Goal: Communication & Community: Answer question/provide support

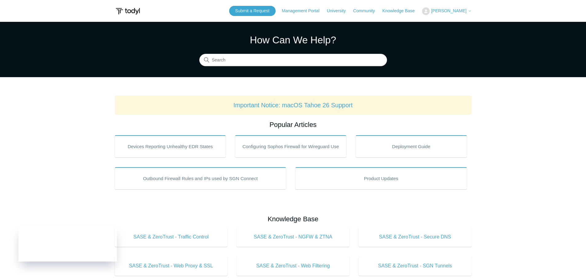
click at [444, 9] on span "[PERSON_NAME]" at bounding box center [448, 10] width 35 height 5
click at [435, 21] on link "My Support Requests" at bounding box center [452, 24] width 60 height 11
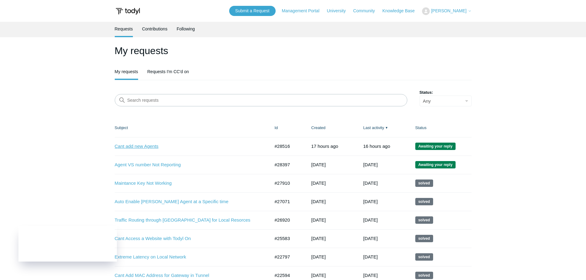
click at [149, 145] on link "Cant add new Agents" at bounding box center [188, 146] width 146 height 7
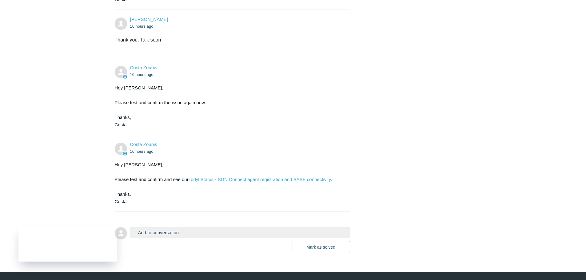
scroll to position [1112, 0]
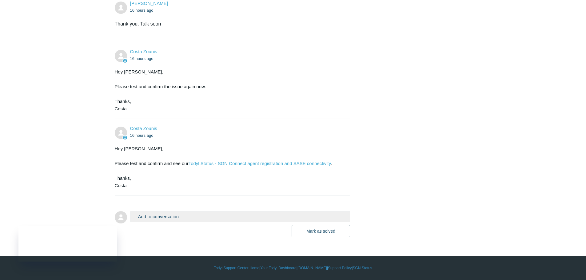
click at [190, 215] on button "Add to conversation" at bounding box center [240, 216] width 220 height 11
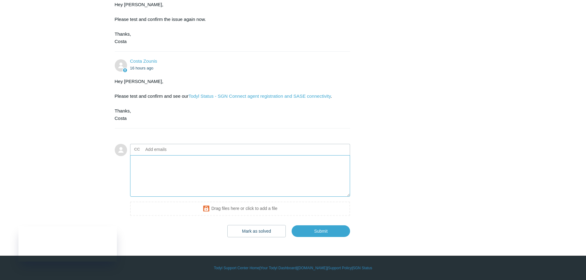
scroll to position [1179, 0]
paste textarea "shabirchowd1959"
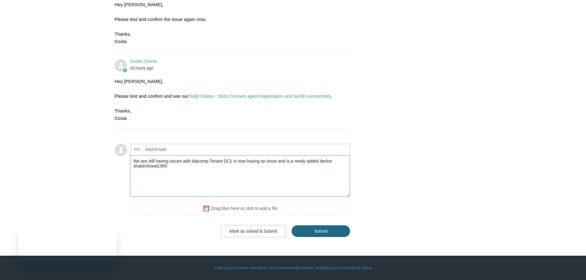
type textarea "We are still having issues with Idacomp Tenant DC1 is now having an issue and i…"
click at [312, 230] on input "Submit" at bounding box center [320, 231] width 58 height 12
